Goal: Task Accomplishment & Management: Use online tool/utility

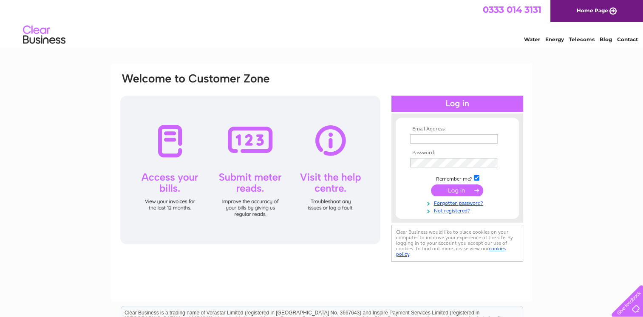
click at [450, 139] on input "text" at bounding box center [454, 138] width 88 height 9
type input "ha@excelsiorstadium.co.uk"
click at [428, 158] on td at bounding box center [457, 164] width 99 height 14
click at [471, 177] on td "Remember me?" at bounding box center [457, 178] width 99 height 9
click at [476, 179] on input "checkbox" at bounding box center [477, 178] width 6 height 6
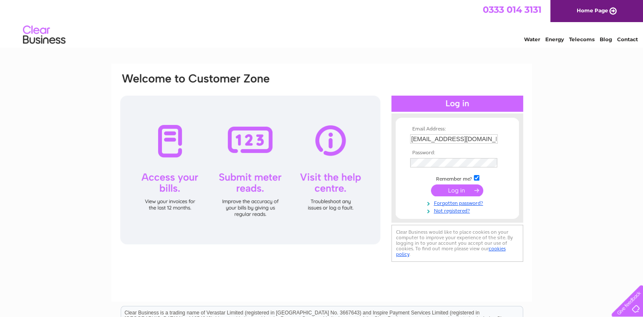
checkbox input "false"
click at [456, 188] on input "submit" at bounding box center [457, 191] width 52 height 12
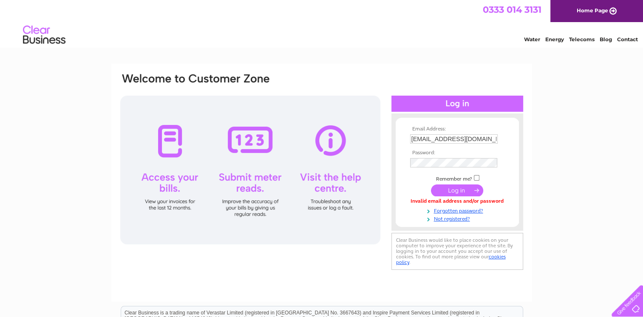
click at [452, 190] on input "submit" at bounding box center [457, 191] width 52 height 12
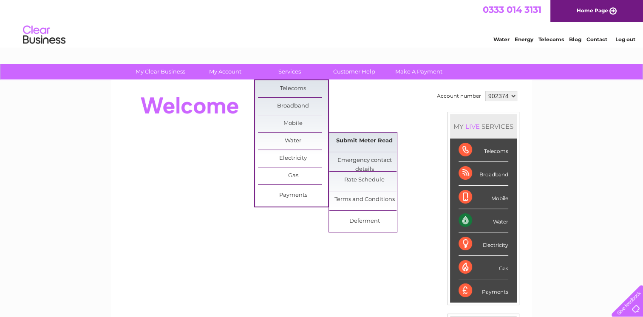
click at [361, 140] on link "Submit Meter Read" at bounding box center [364, 141] width 70 height 17
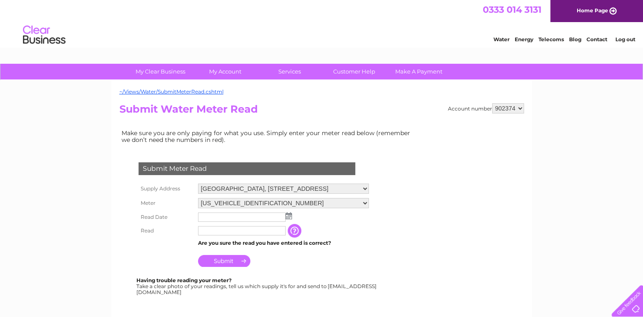
click at [286, 216] on img at bounding box center [289, 216] width 6 height 7
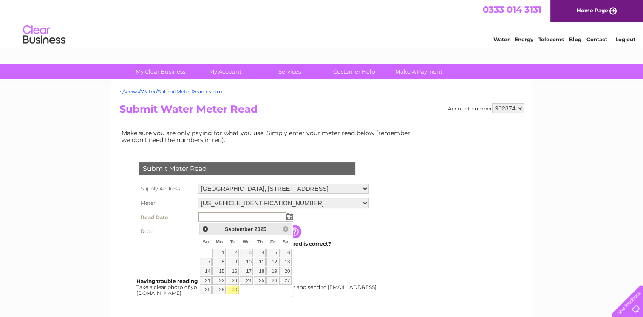
click at [235, 287] on link "30" at bounding box center [233, 290] width 12 height 9
type input "[DATE]"
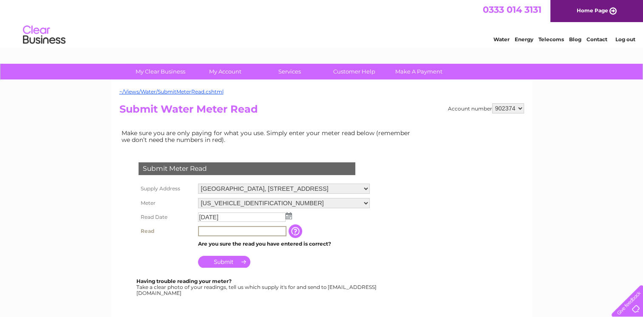
drag, startPoint x: 210, startPoint y: 230, endPoint x: 229, endPoint y: 232, distance: 19.2
click at [212, 232] on input "text" at bounding box center [242, 231] width 88 height 10
type input "3381"
click at [226, 259] on input "Submit" at bounding box center [224, 261] width 52 height 12
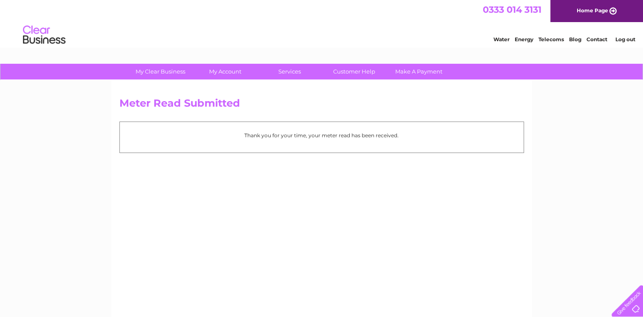
click at [626, 37] on link "Log out" at bounding box center [625, 39] width 20 height 6
